Goal: Information Seeking & Learning: Stay updated

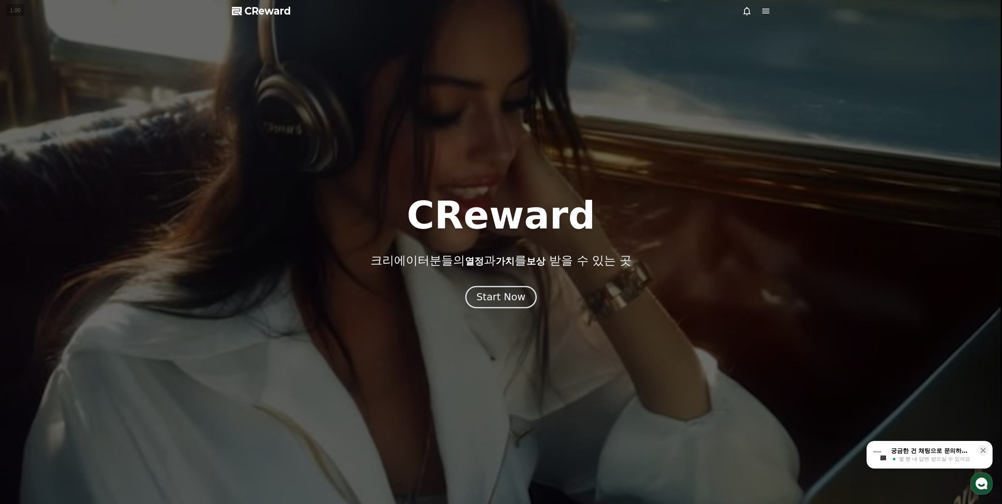
click at [493, 301] on div "Start Now" at bounding box center [501, 296] width 49 height 13
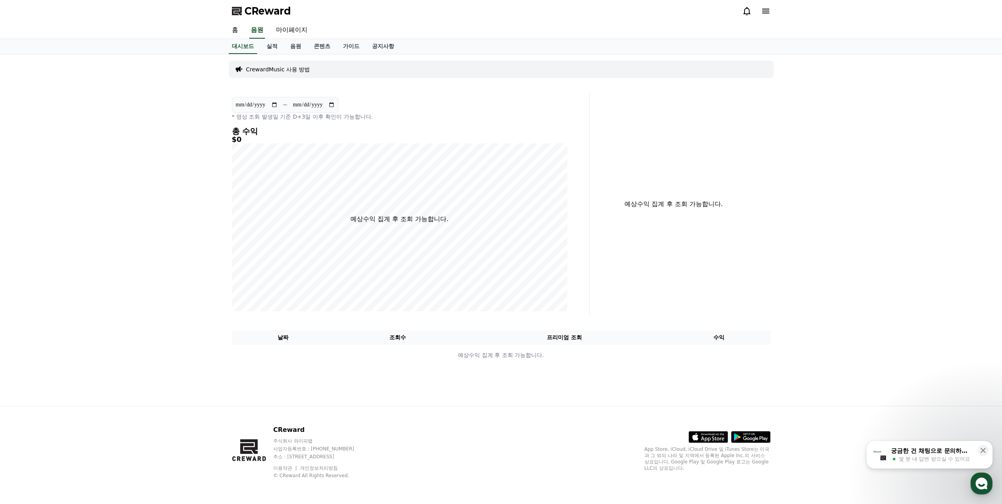
click at [765, 14] on icon at bounding box center [765, 10] width 9 height 9
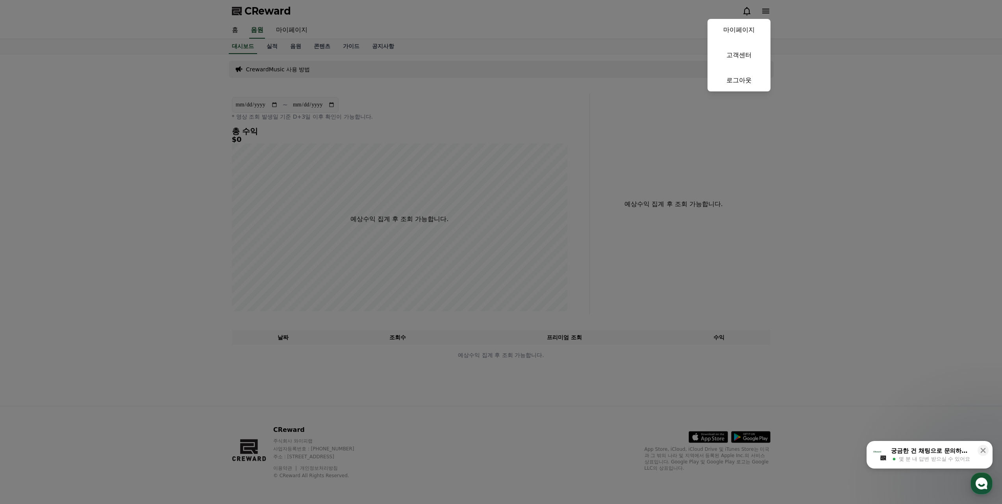
drag, startPoint x: 468, startPoint y: 121, endPoint x: 220, endPoint y: 77, distance: 251.5
click at [468, 121] on button "close" at bounding box center [501, 252] width 1002 height 504
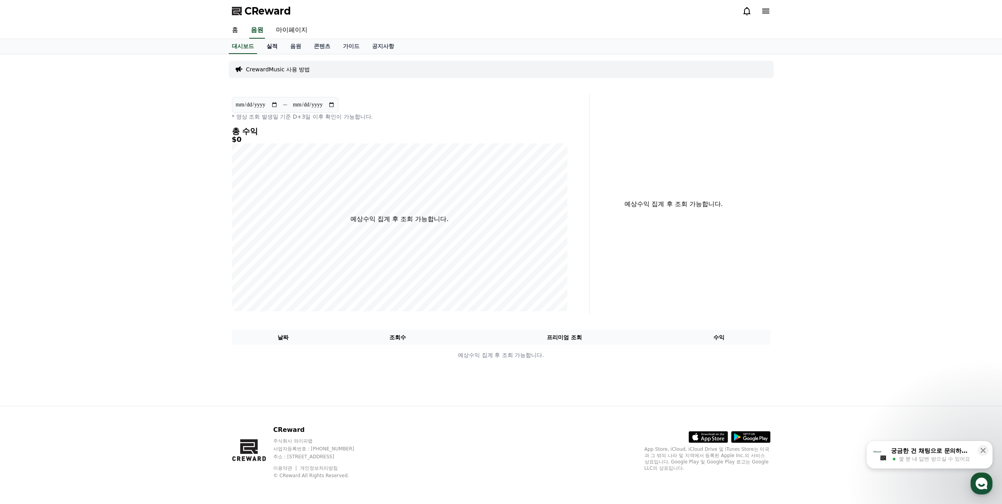
click at [276, 45] on link "실적" at bounding box center [272, 46] width 24 height 15
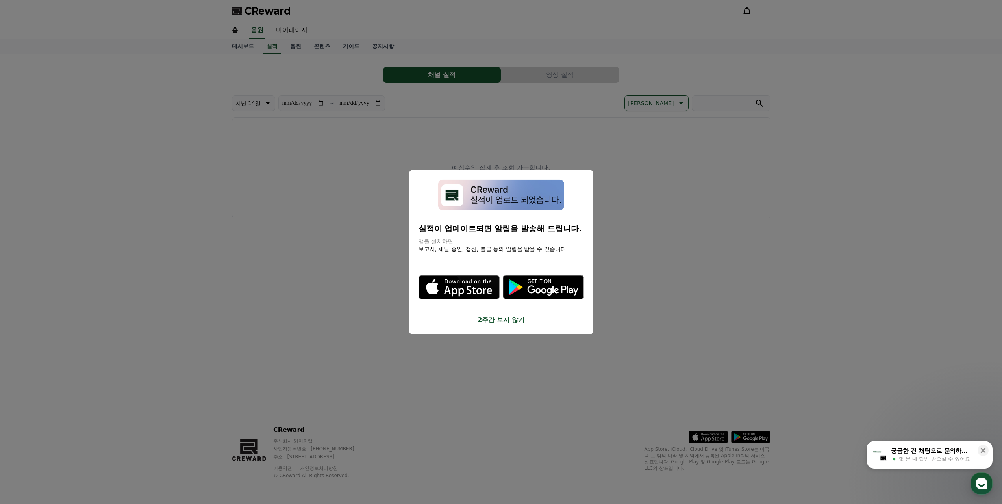
click at [244, 47] on button "close modal" at bounding box center [501, 252] width 1002 height 504
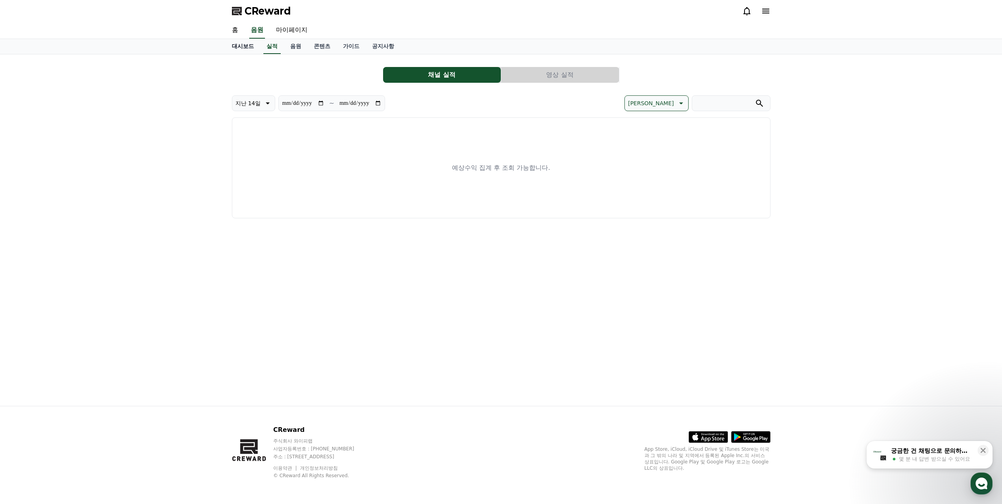
click at [244, 45] on link "대시보드" at bounding box center [243, 46] width 35 height 15
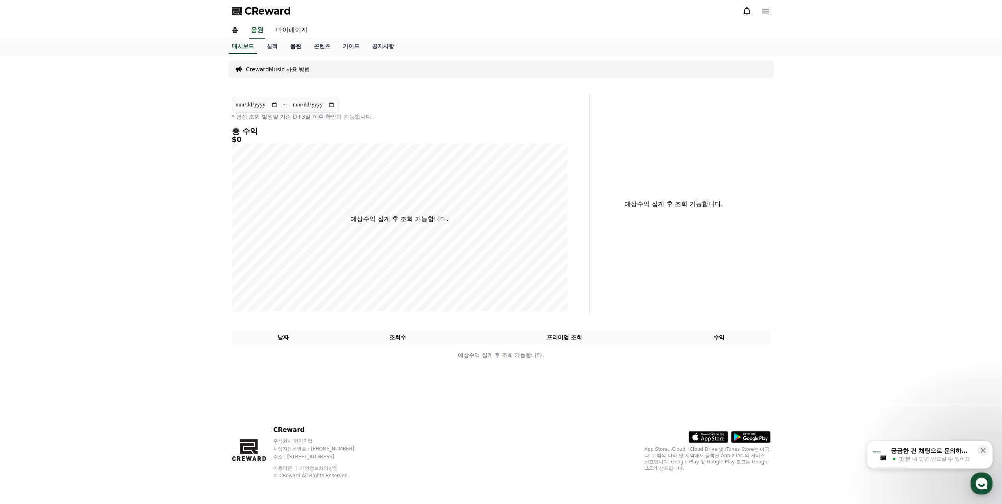
click at [299, 45] on link "음원" at bounding box center [296, 46] width 24 height 15
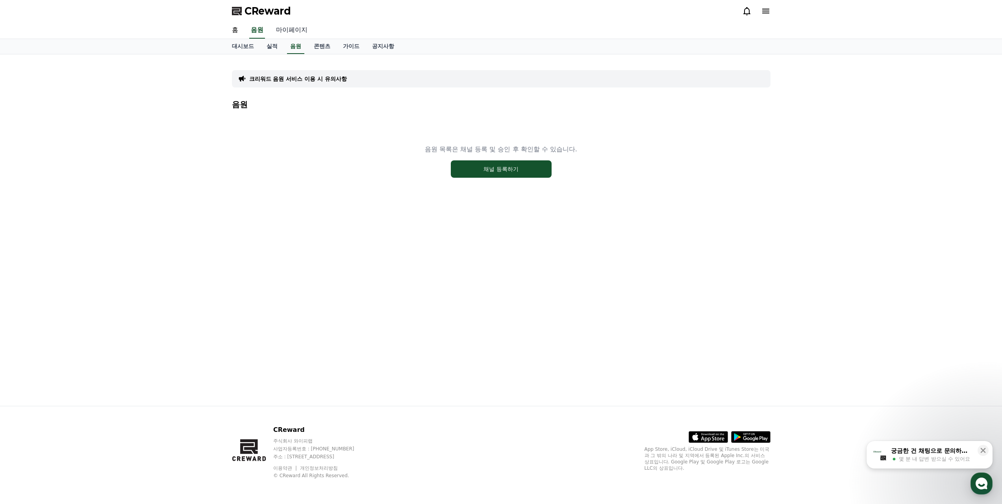
click at [287, 30] on link "마이페이지" at bounding box center [292, 30] width 44 height 17
select select "**********"
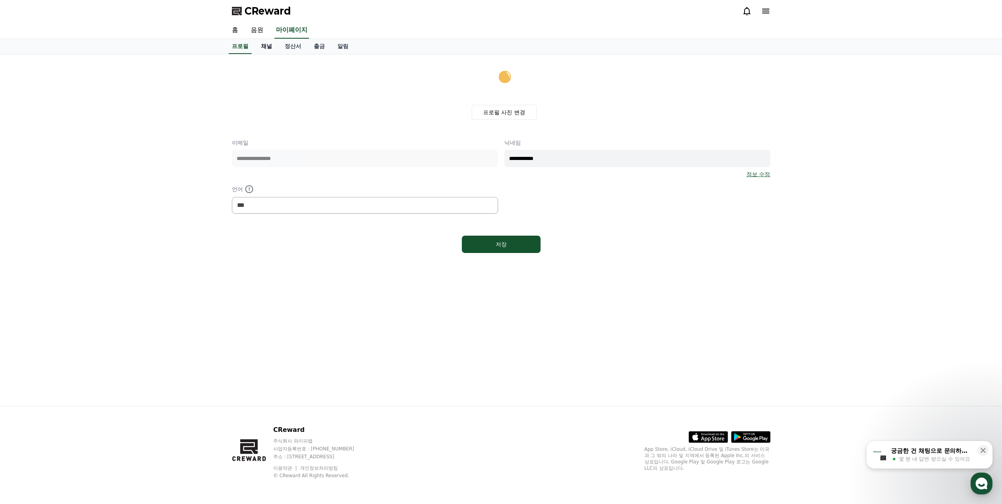
click at [266, 51] on link "채널" at bounding box center [267, 46] width 24 height 15
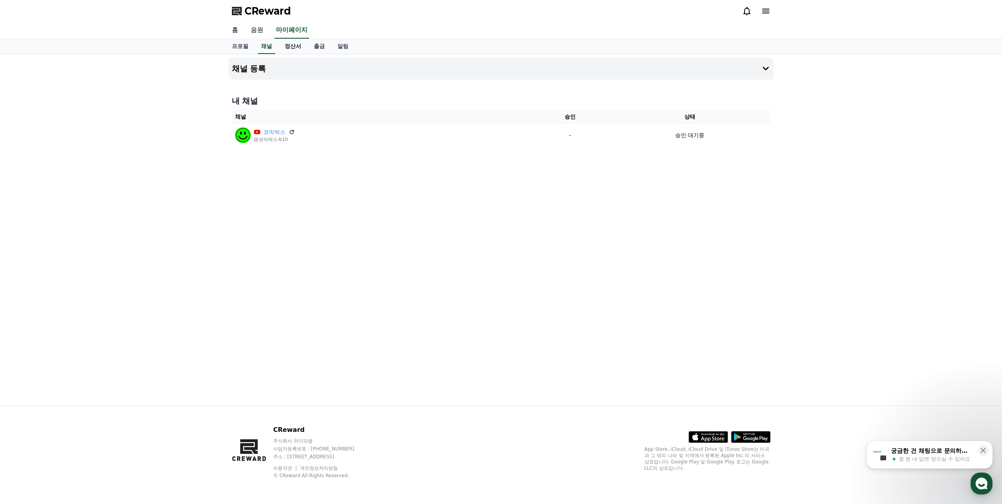
click at [294, 46] on link "정산서" at bounding box center [292, 46] width 29 height 15
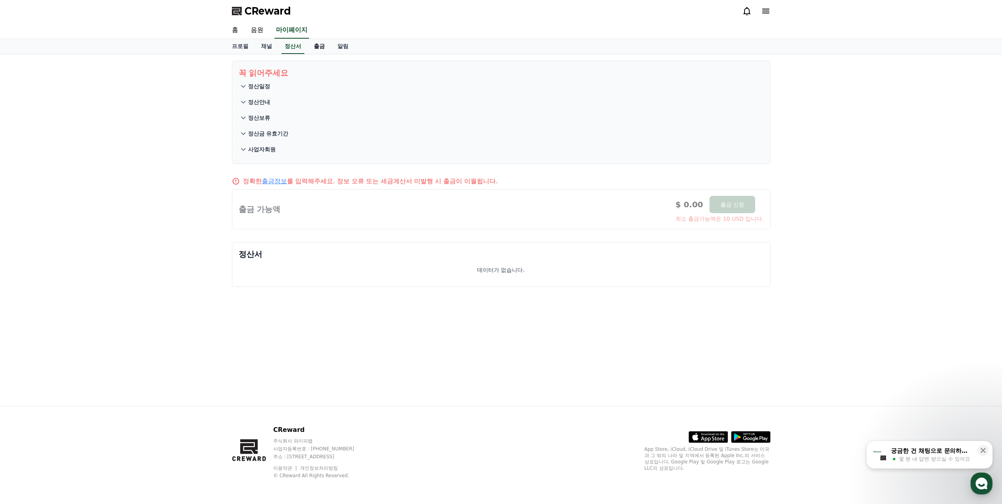
click at [313, 49] on link "출금" at bounding box center [320, 46] width 24 height 15
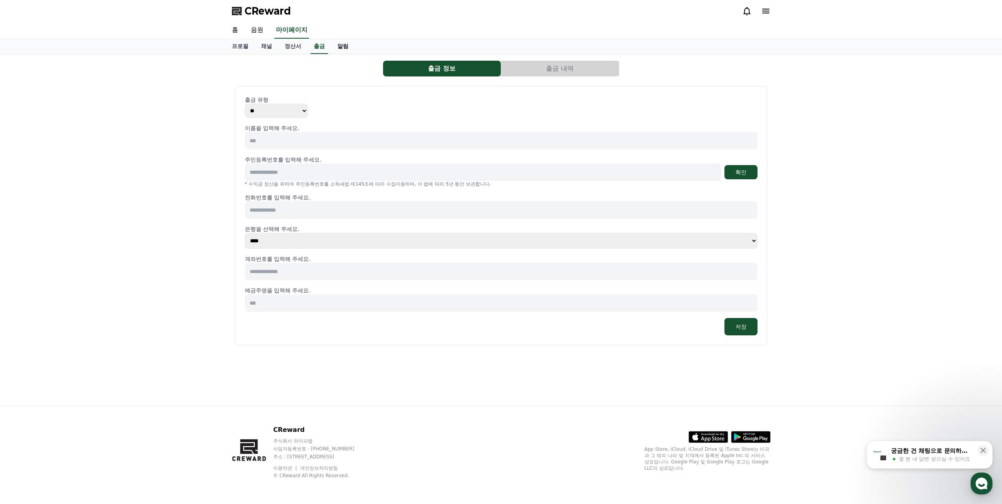
click at [341, 50] on link "알림" at bounding box center [343, 46] width 24 height 15
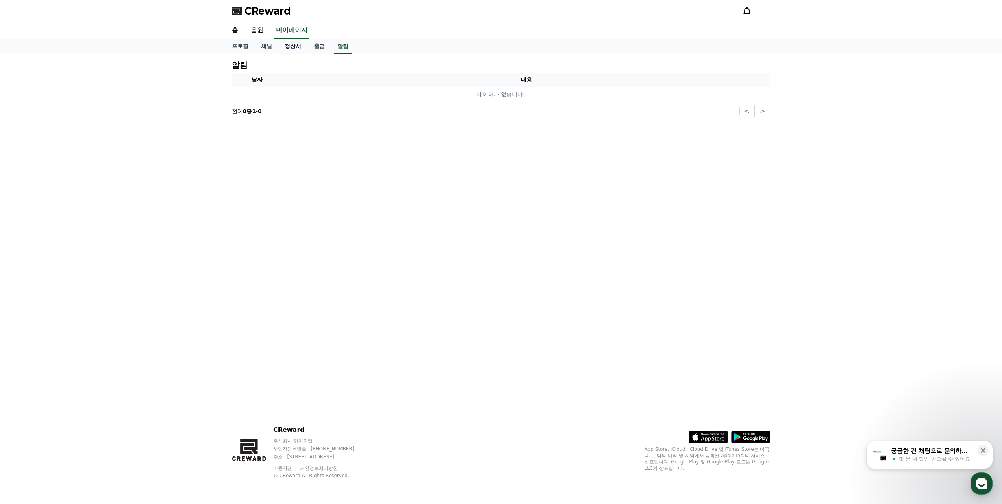
click at [296, 53] on link "정산서" at bounding box center [292, 46] width 29 height 15
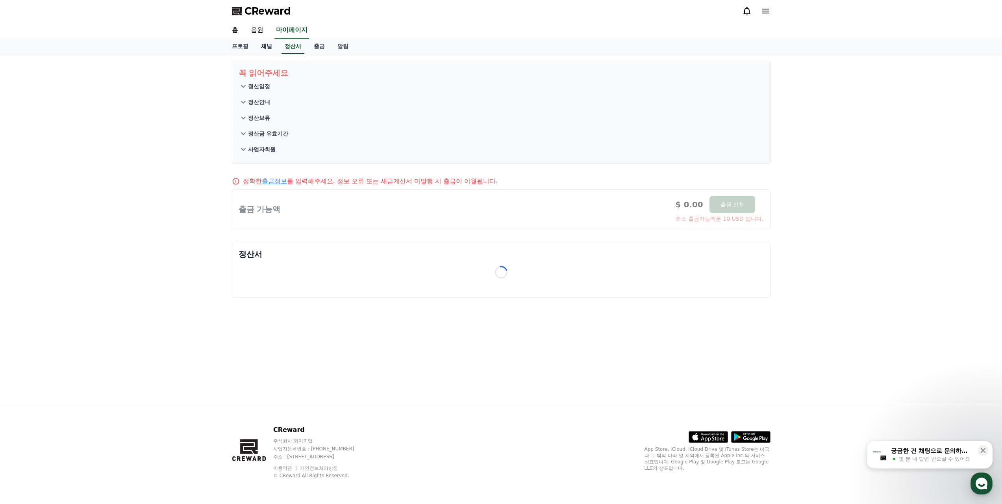
click at [271, 49] on link "채널" at bounding box center [267, 46] width 24 height 15
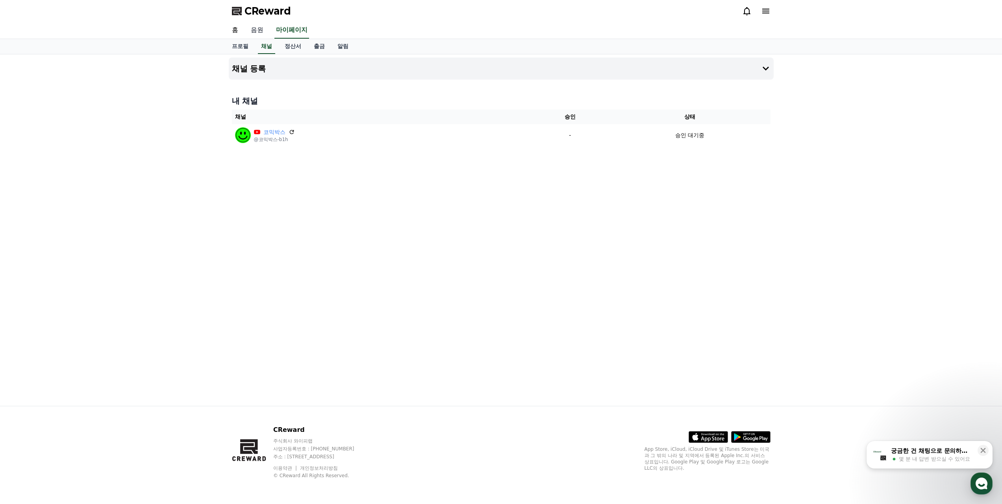
click at [261, 26] on link "음원" at bounding box center [257, 30] width 25 height 17
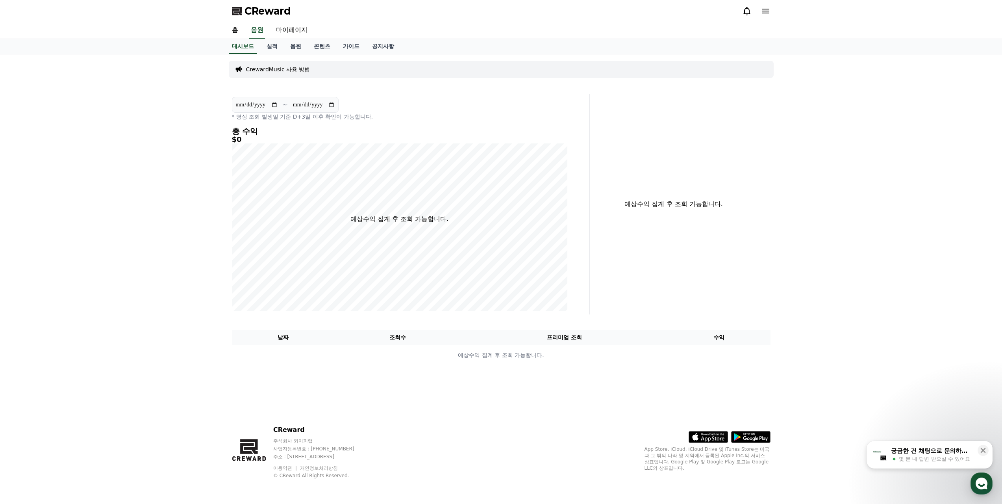
click at [223, 32] on div "홈 음원 마이페이지" at bounding box center [501, 30] width 1002 height 17
click at [241, 30] on link "홈" at bounding box center [235, 30] width 19 height 17
click at [370, 49] on link "공지사항" at bounding box center [383, 46] width 35 height 15
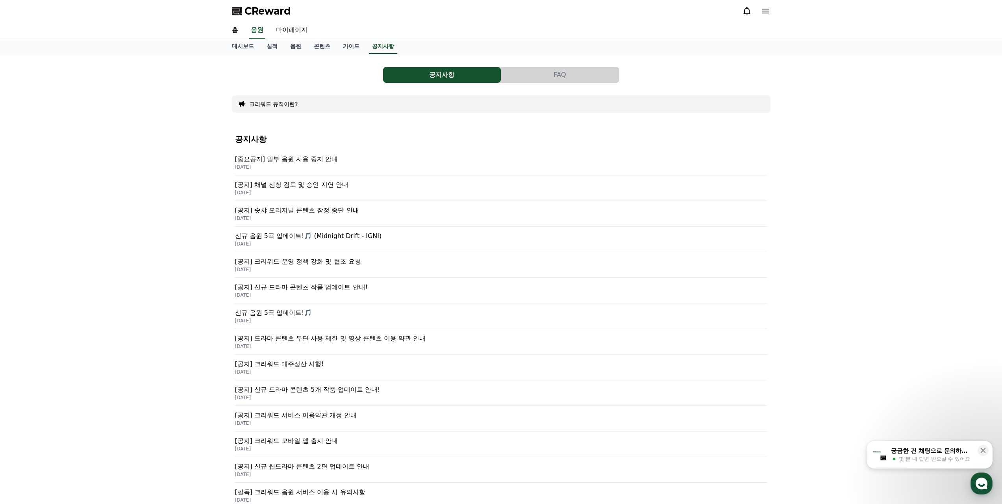
click at [284, 185] on p "[공지] 채널 신청 검토 및 승인 지연 안내" at bounding box center [501, 184] width 532 height 9
